Goal: Task Accomplishment & Management: Manage account settings

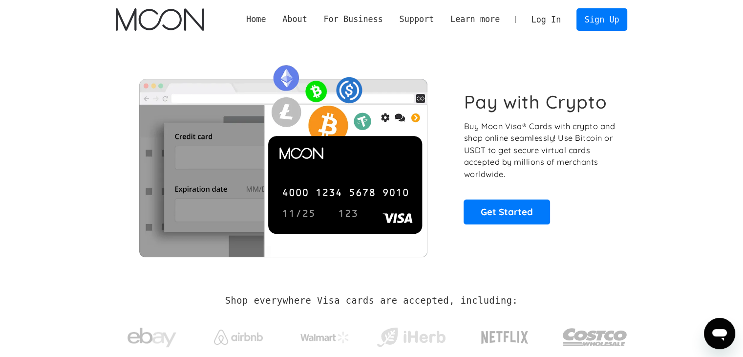
click at [552, 17] on link "Log In" at bounding box center [546, 19] width 46 height 21
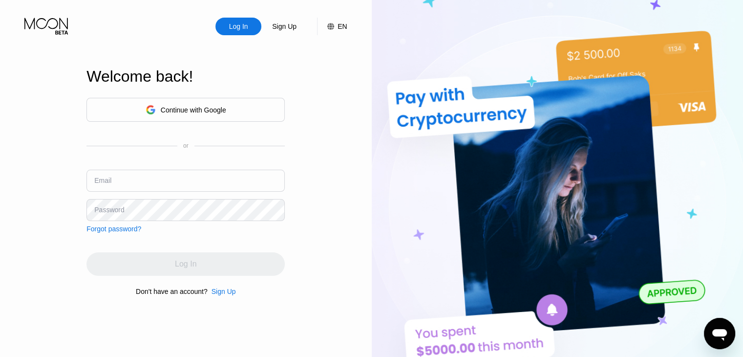
type input "lucasdavidsonfx@gmail.com"
click at [181, 106] on div "Continue with Google" at bounding box center [193, 110] width 65 height 8
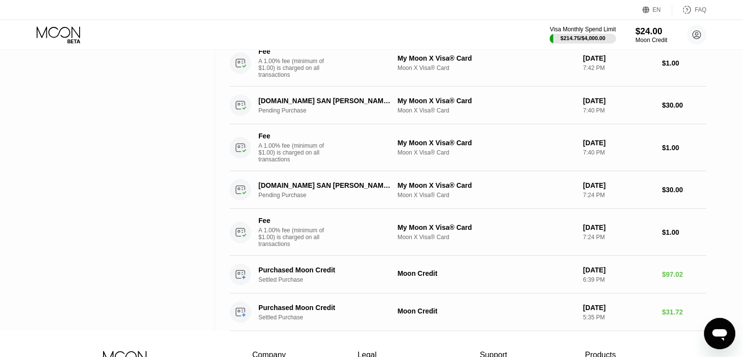
scroll to position [16, 0]
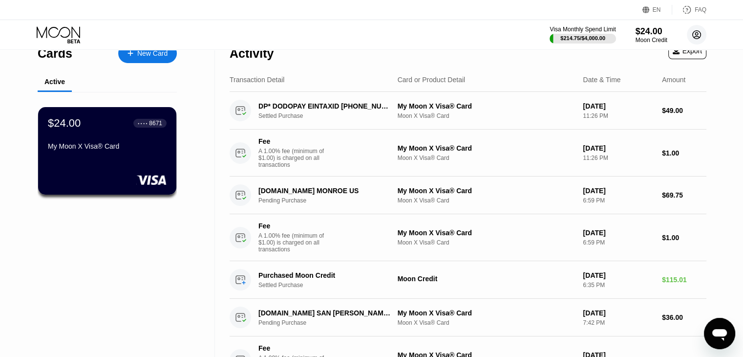
click at [700, 35] on icon at bounding box center [697, 35] width 20 height 20
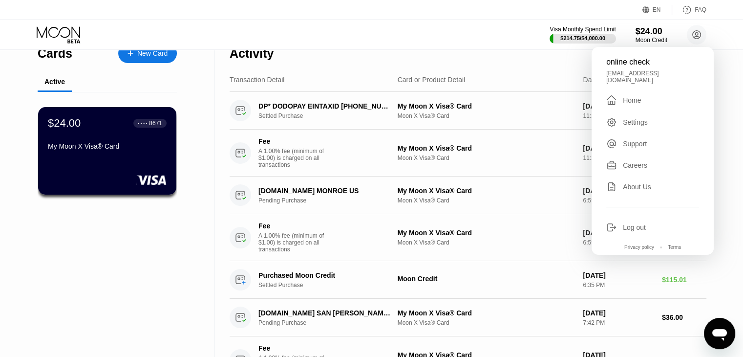
click at [640, 223] on div "Log out" at bounding box center [634, 227] width 23 height 8
click at [635, 224] on div "Log out" at bounding box center [634, 227] width 23 height 8
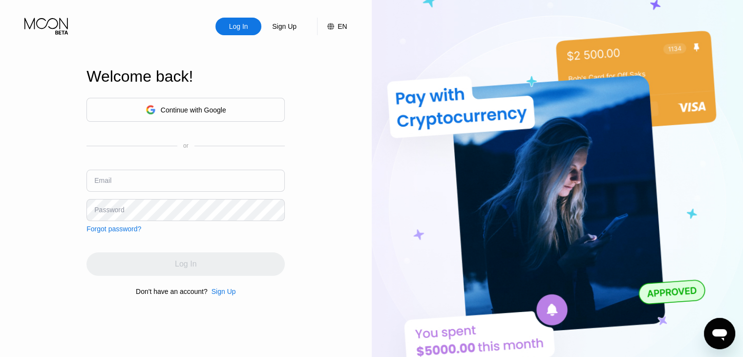
type input "[EMAIL_ADDRESS][DOMAIN_NAME]"
click at [188, 118] on div "Continue with Google" at bounding box center [185, 110] width 198 height 24
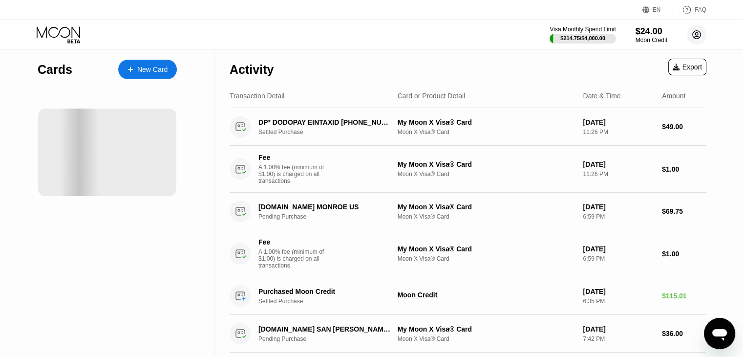
click at [697, 29] on circle at bounding box center [697, 35] width 20 height 20
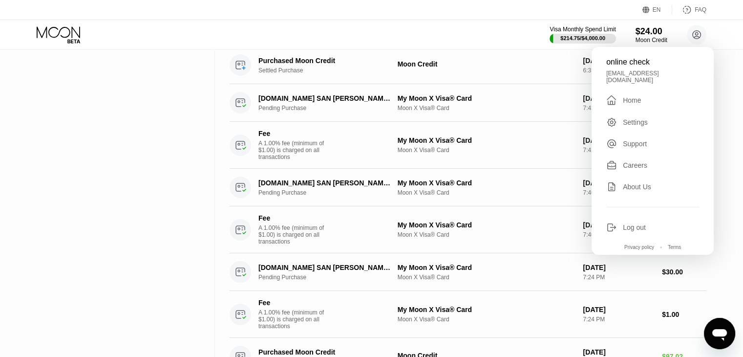
scroll to position [244, 0]
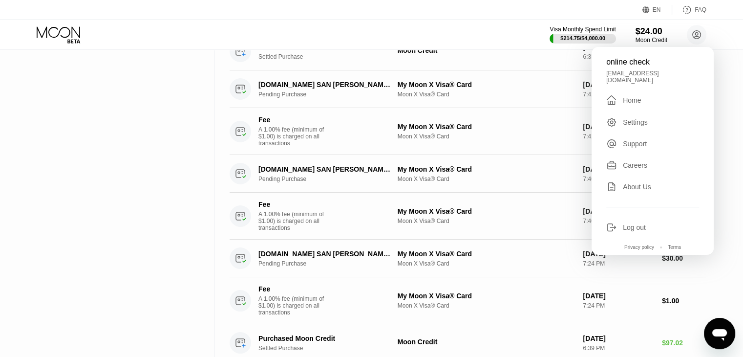
click at [615, 222] on icon at bounding box center [611, 227] width 11 height 11
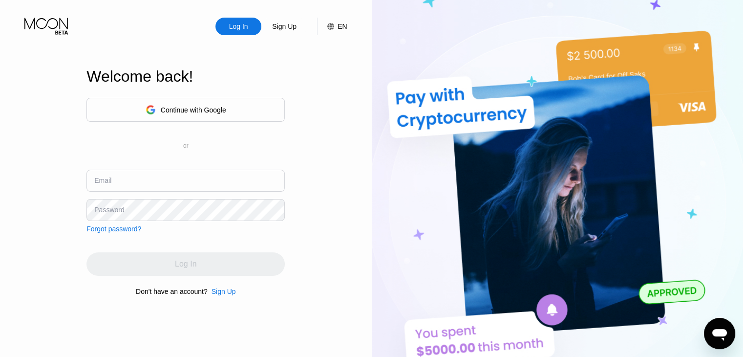
type input "[EMAIL_ADDRESS][DOMAIN_NAME]"
click at [184, 113] on div "Continue with Google" at bounding box center [186, 109] width 81 height 15
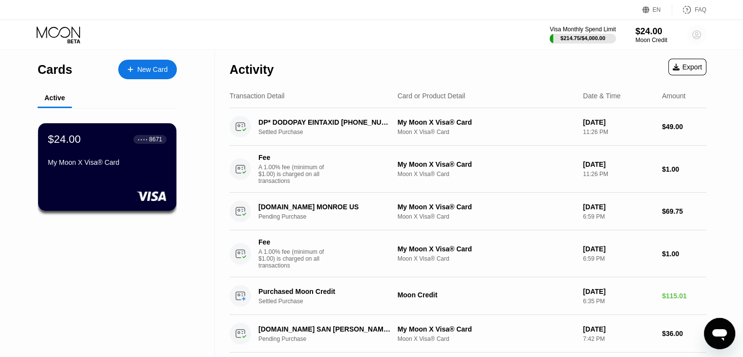
click at [692, 36] on circle at bounding box center [697, 35] width 20 height 20
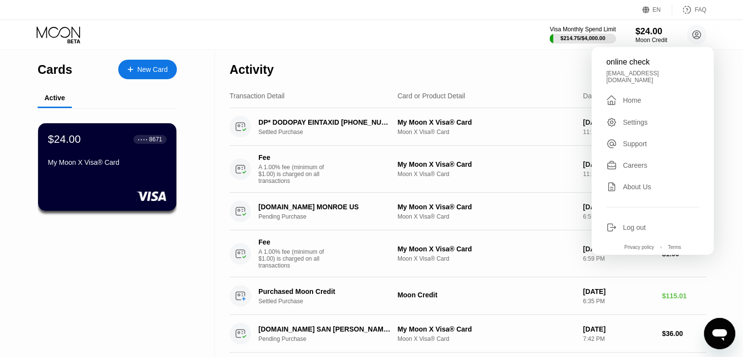
click at [633, 225] on div "Log out" at bounding box center [634, 227] width 23 height 8
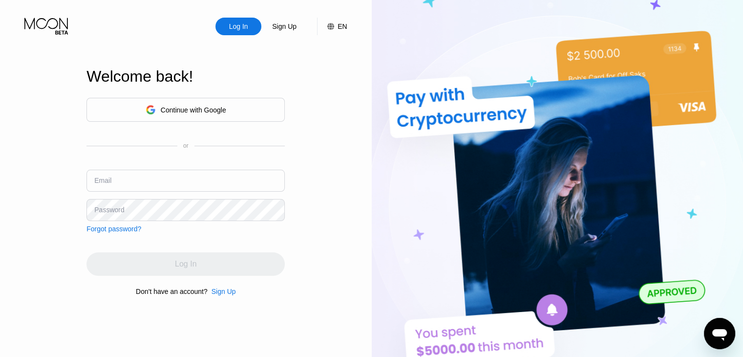
type input "[EMAIL_ADDRESS][DOMAIN_NAME]"
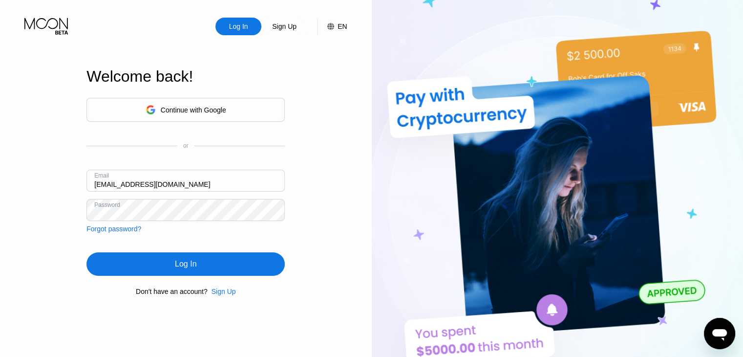
click at [127, 265] on div "Log In" at bounding box center [185, 263] width 198 height 23
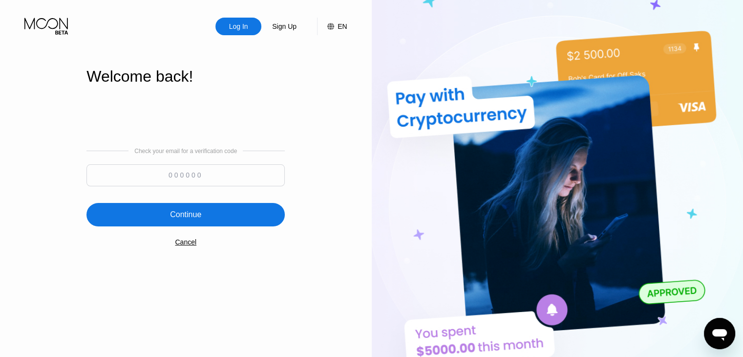
click at [182, 182] on input at bounding box center [185, 175] width 198 height 22
type input "582570"
click at [192, 210] on div "Continue" at bounding box center [185, 215] width 31 height 10
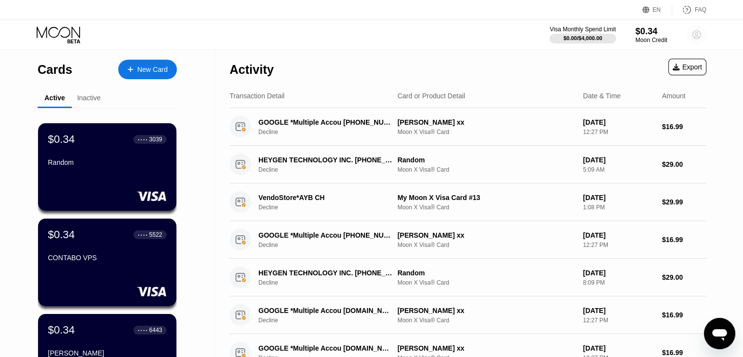
click at [693, 40] on circle at bounding box center [697, 35] width 20 height 20
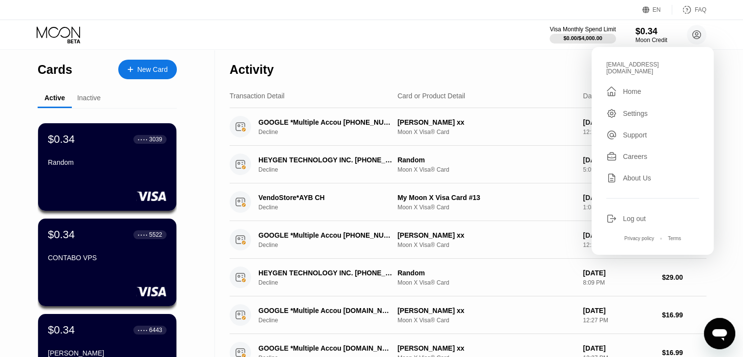
click at [638, 218] on div "lucasdavidsonfx@gmail.com  Home Settings Support Careers About Us Log out Priv…" at bounding box center [652, 151] width 122 height 208
click at [638, 214] on div "Log out" at bounding box center [634, 218] width 23 height 8
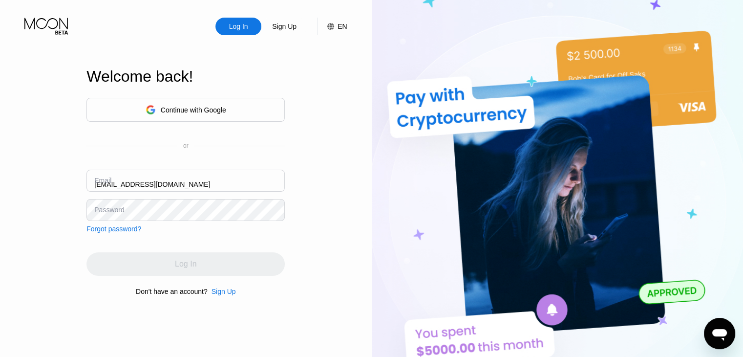
click at [199, 187] on input "[EMAIL_ADDRESS][DOMAIN_NAME]" at bounding box center [185, 180] width 198 height 22
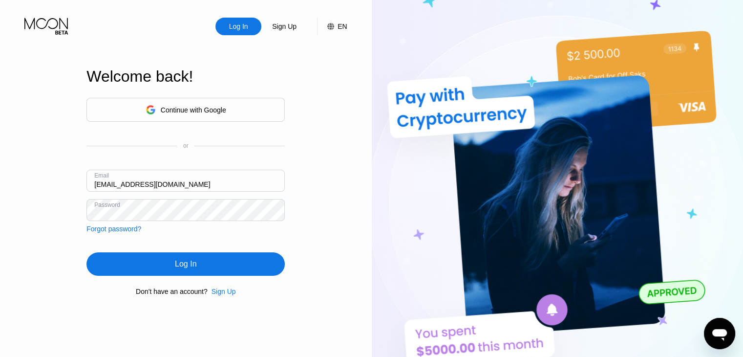
click at [198, 187] on input "[EMAIL_ADDRESS][DOMAIN_NAME]" at bounding box center [185, 180] width 198 height 22
click at [198, 186] on input "lucasdavidsonfx@gmail.com" at bounding box center [185, 180] width 198 height 22
type input "samuelpaul107@gmail.com"
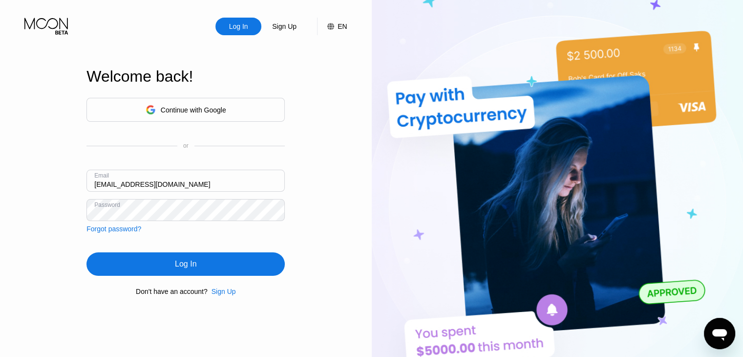
click at [185, 269] on div "Log In" at bounding box center [185, 264] width 21 height 10
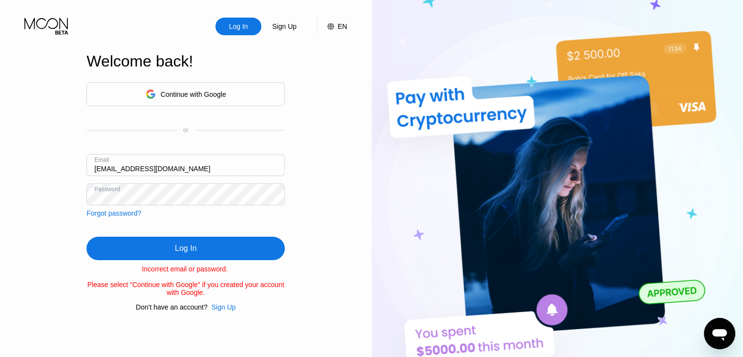
click at [213, 90] on div "Continue with Google" at bounding box center [193, 94] width 65 height 8
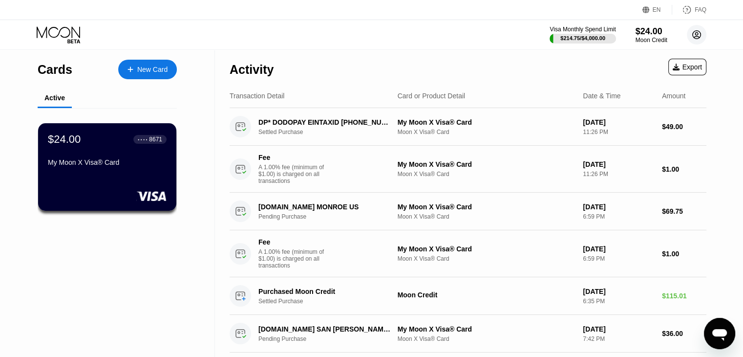
click at [698, 40] on circle at bounding box center [697, 35] width 20 height 20
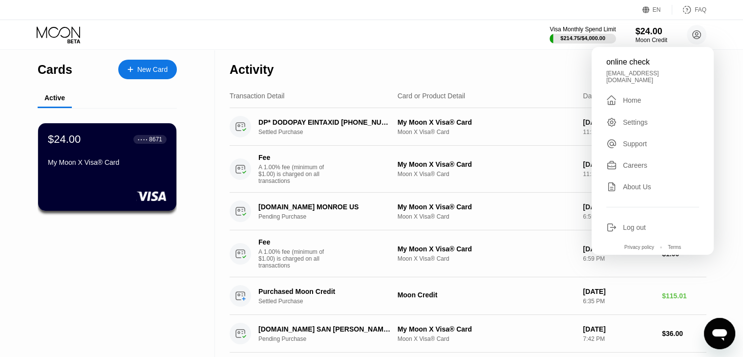
click at [624, 229] on div "online check lucaschecks701@gmail.com  Home Settings Support Careers About Us …" at bounding box center [652, 151] width 122 height 208
click at [627, 223] on div "Log out" at bounding box center [634, 227] width 23 height 8
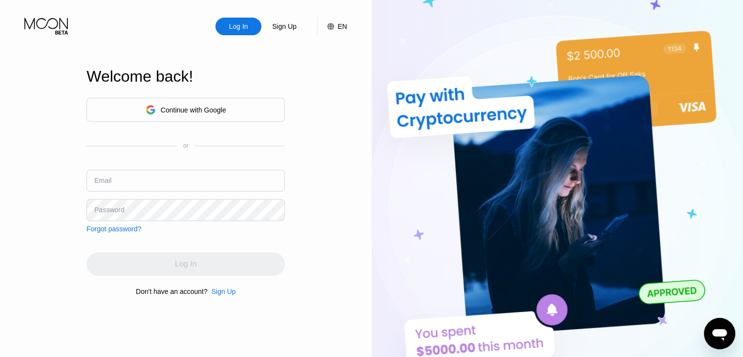
type input "samuelpaul107@gmail.com"
click at [240, 110] on div "Continue with Google" at bounding box center [185, 110] width 198 height 24
